Goal: Find specific page/section: Find specific page/section

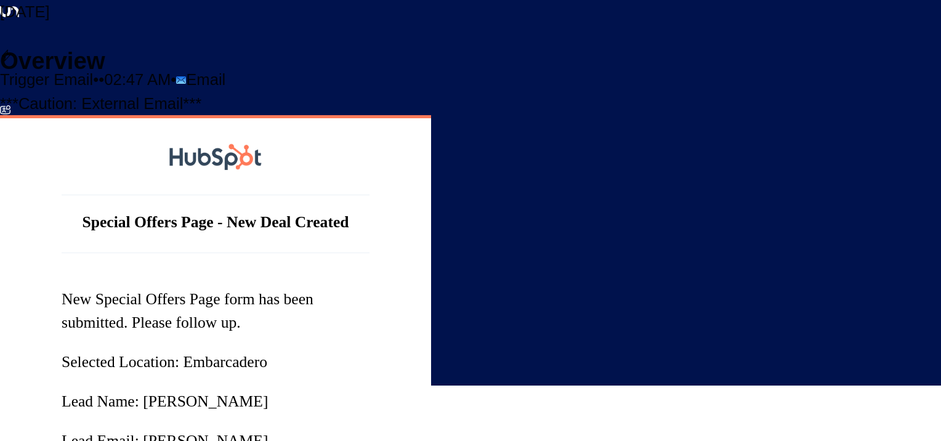
scroll to position [609, 0]
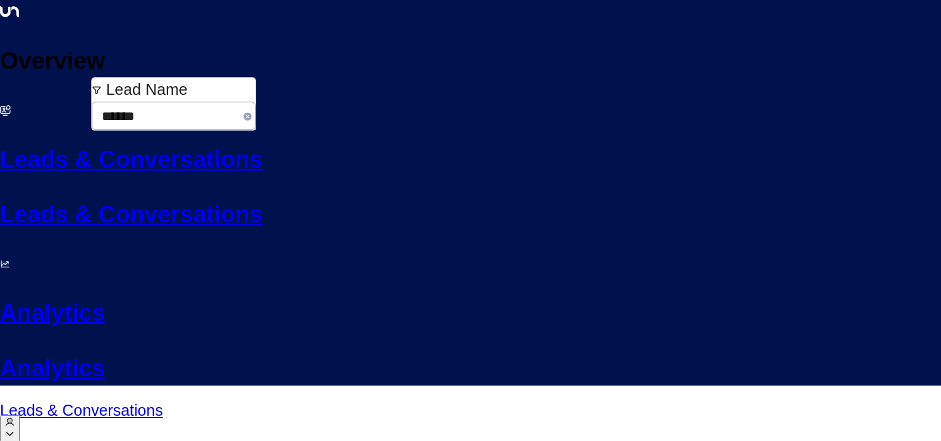
drag, startPoint x: 136, startPoint y: 106, endPoint x: 96, endPoint y: 99, distance: 40.0
click at [96, 99] on div "Lead Name ****** ​" at bounding box center [174, 104] width 164 height 52
type input "*******"
